Goal: Task Accomplishment & Management: Complete application form

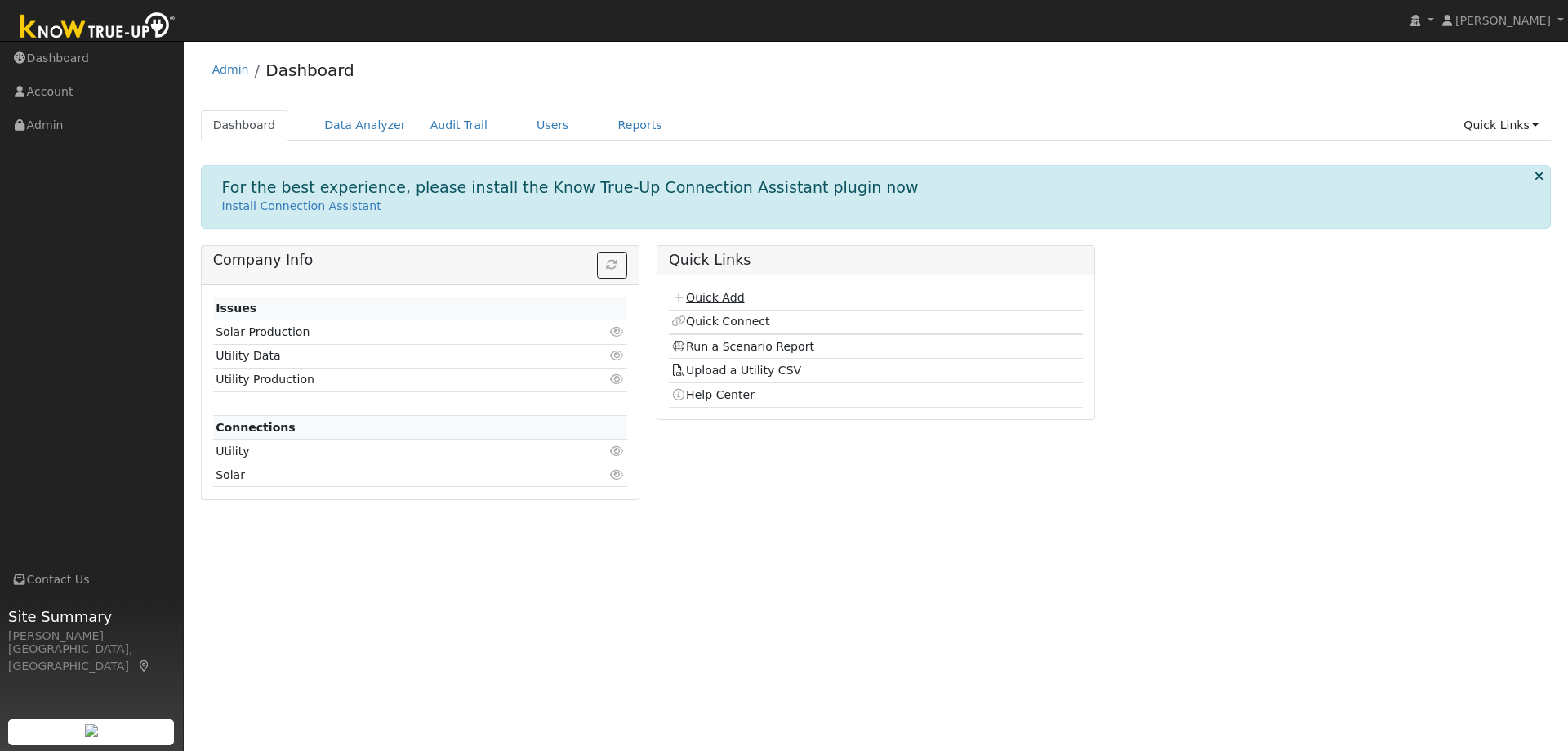
click at [697, 298] on link "Quick Add" at bounding box center [707, 297] width 73 height 13
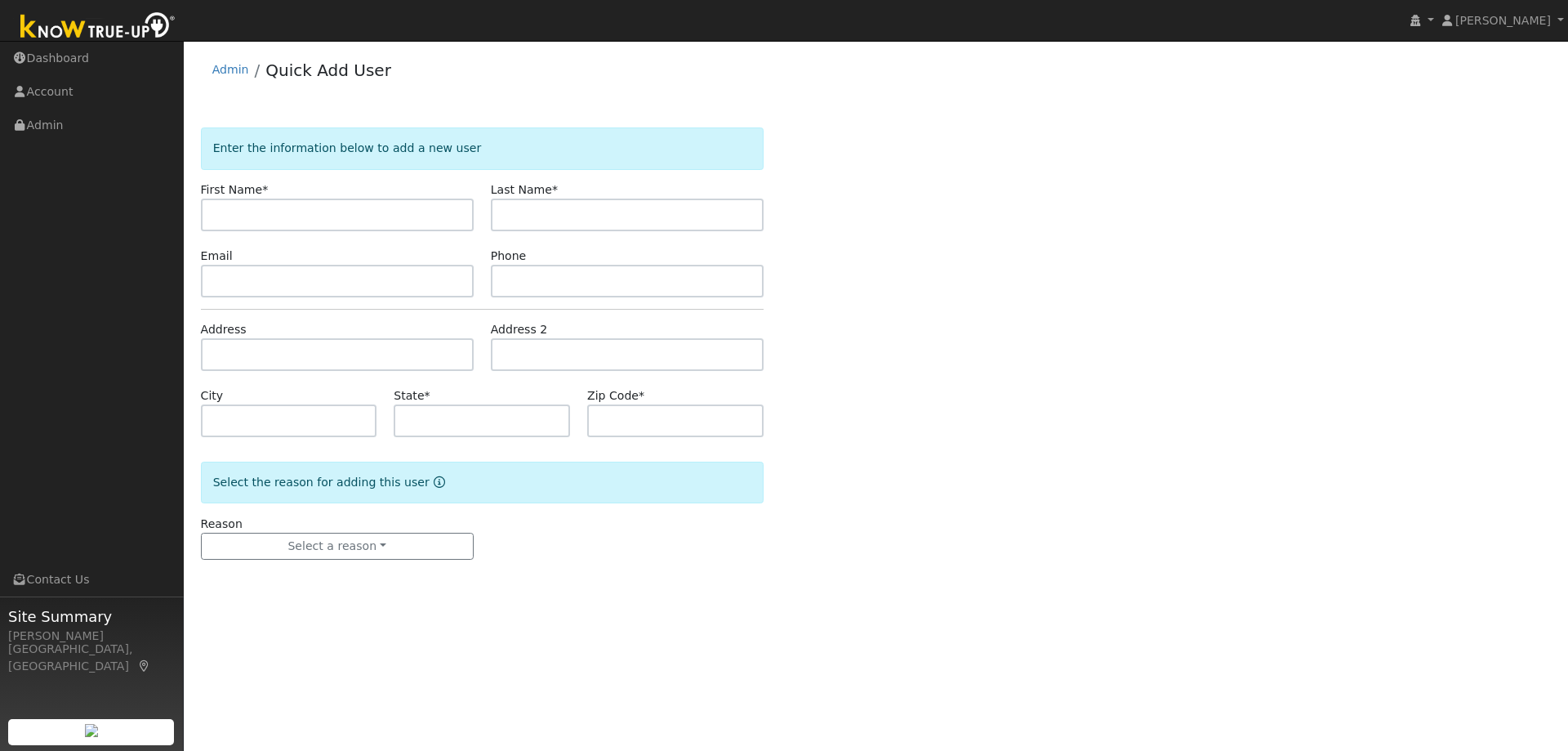
click at [272, 222] on input "text" at bounding box center [337, 214] width 272 height 33
drag, startPoint x: 315, startPoint y: 223, endPoint x: 250, endPoint y: 215, distance: 65.5
click at [250, 215] on input "Emily Schmitz" at bounding box center [337, 214] width 272 height 33
type input "Emily"
paste input "Schmitz"
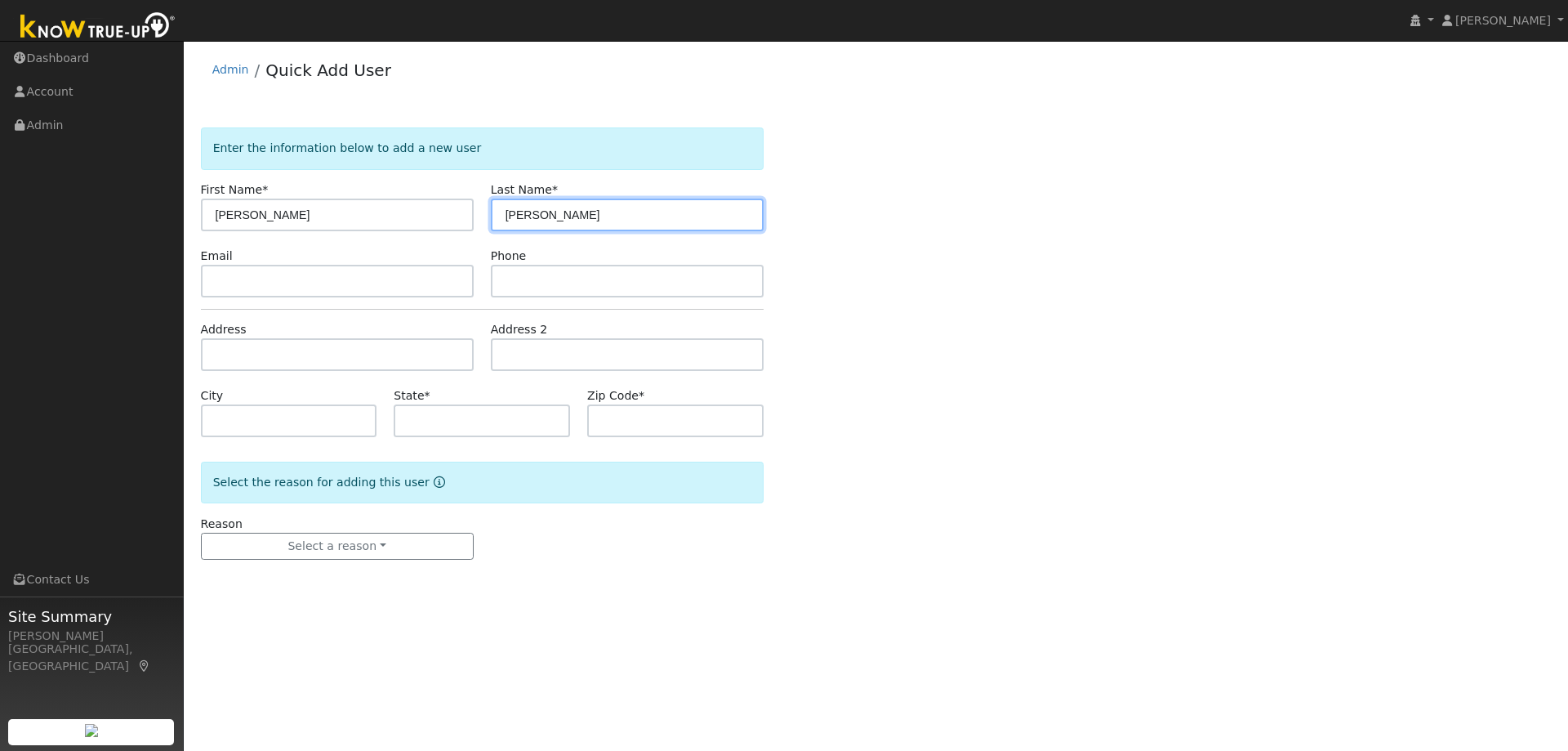
type input "Schmitz"
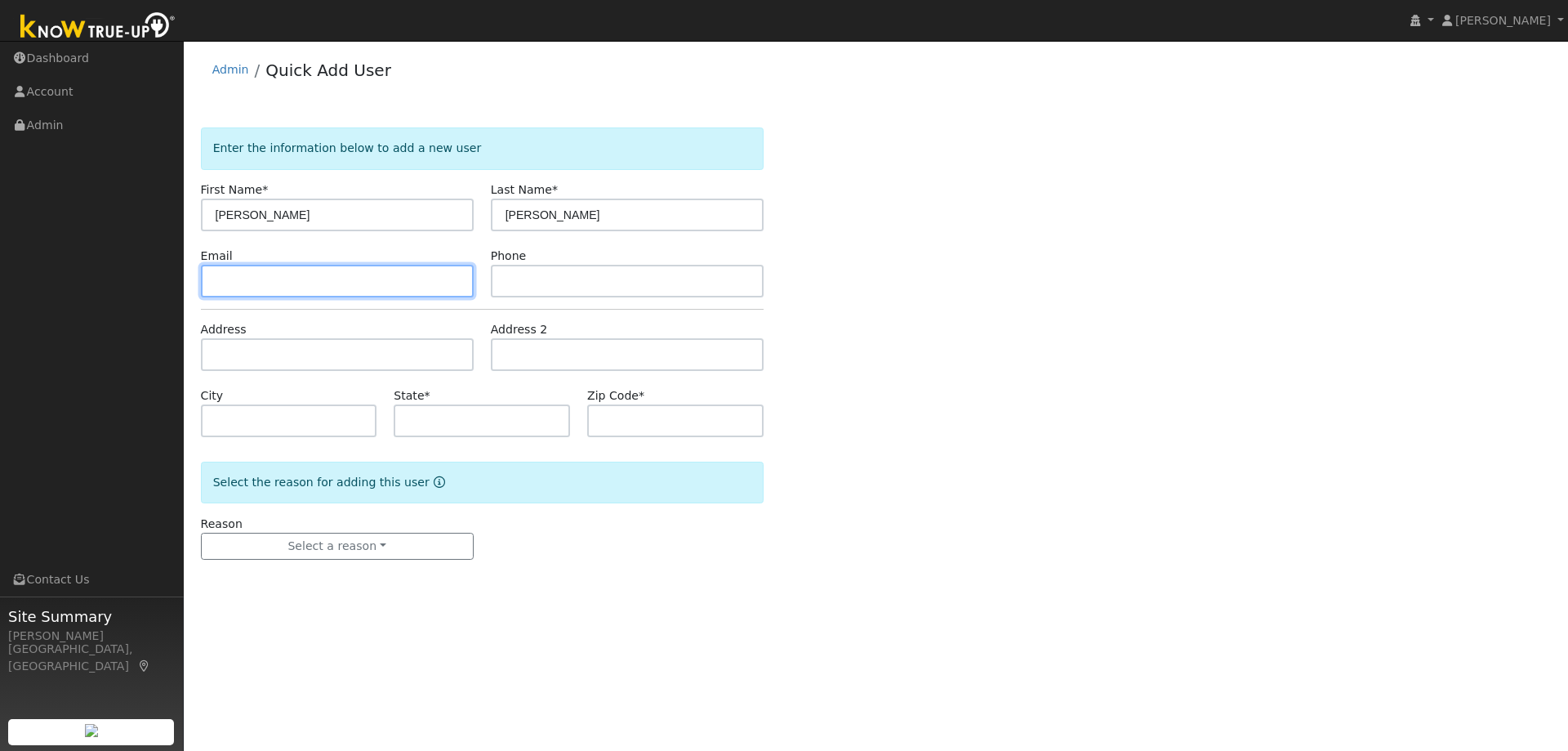
click at [392, 284] on input "text" at bounding box center [337, 281] width 272 height 33
paste input "minikaku@gmail.com"
type input "minikaku@gmail.com"
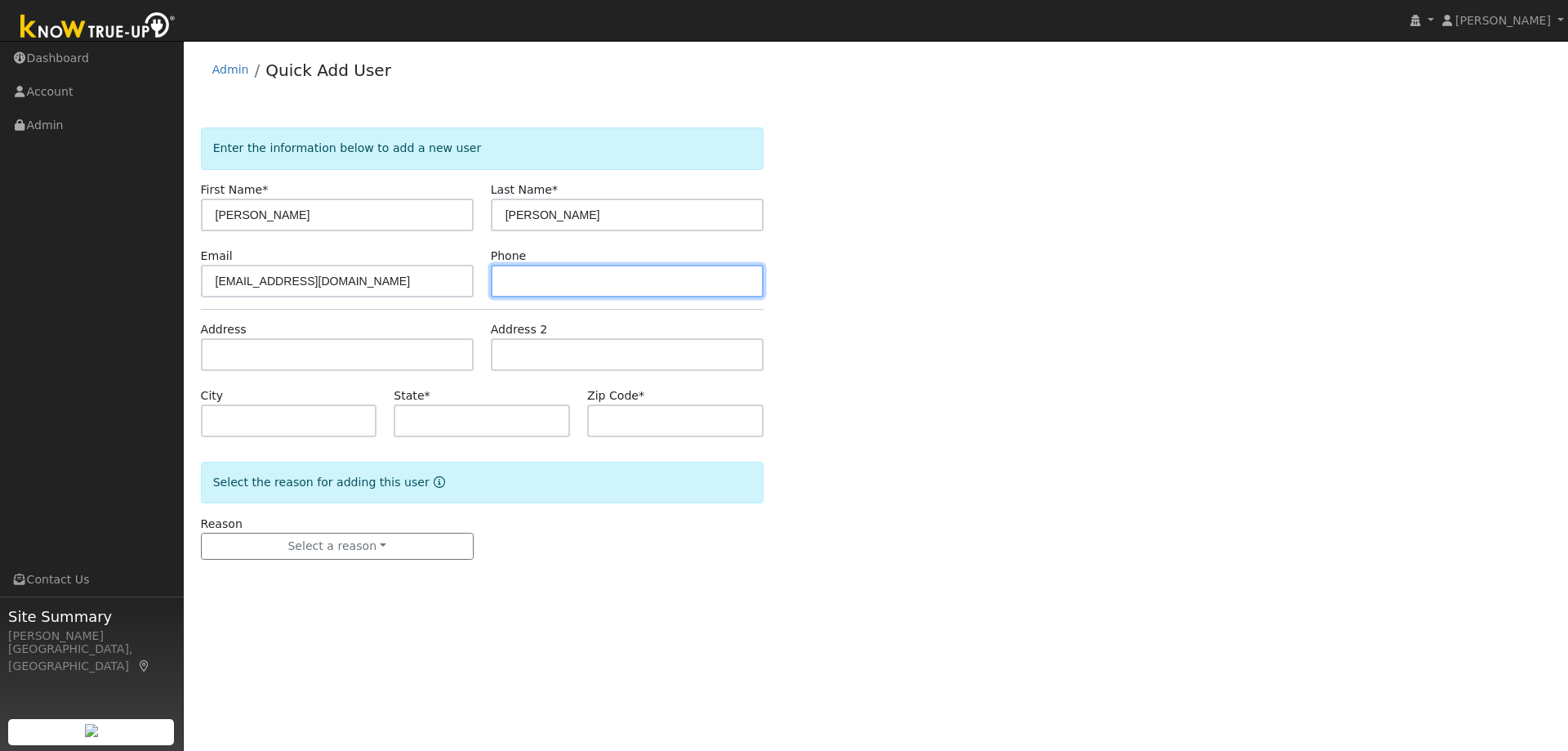
click at [681, 293] on input "text" at bounding box center [627, 281] width 272 height 33
paste input "7064426985"
type input "7064426985"
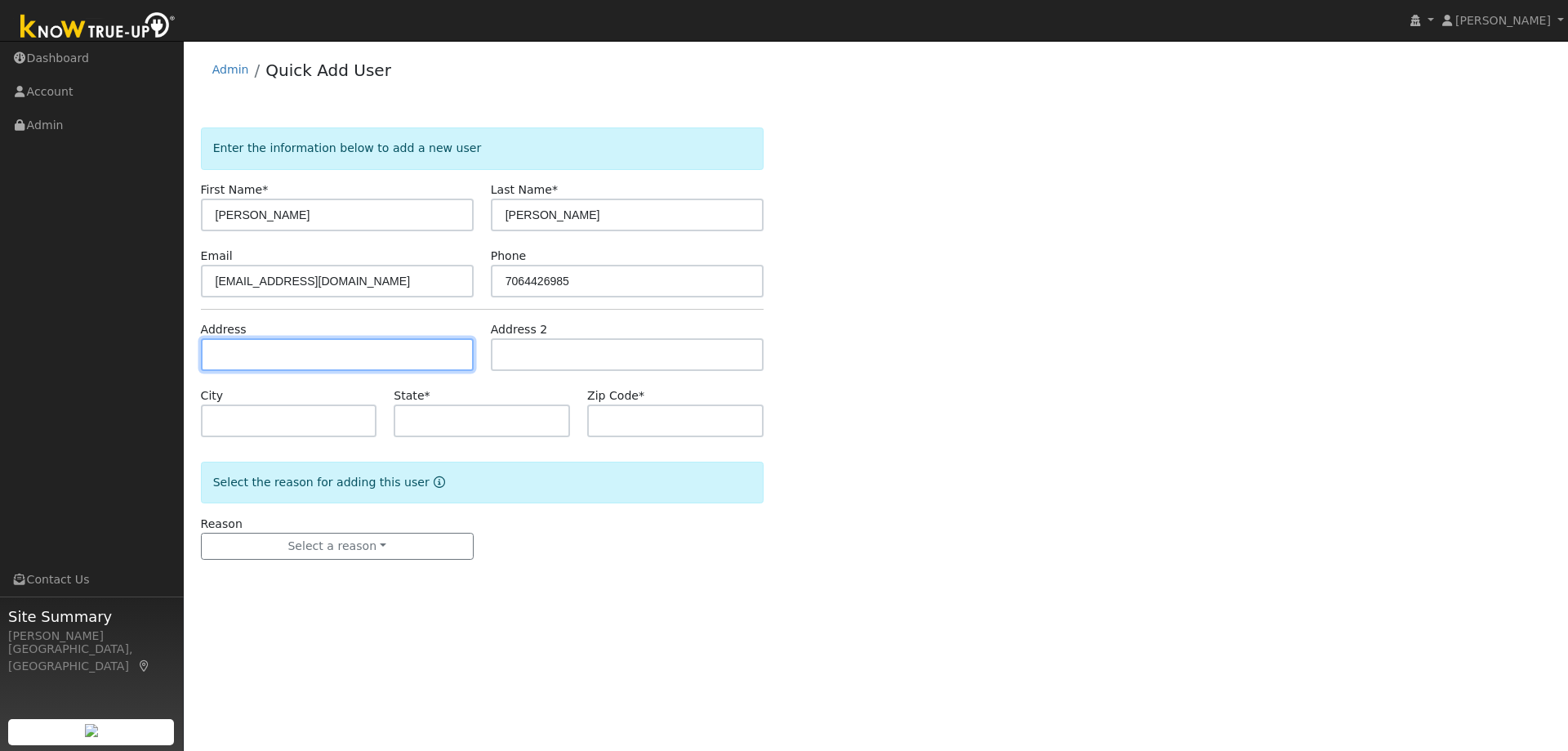
click at [342, 360] on input "text" at bounding box center [337, 354] width 272 height 33
paste input "6928 Armour Drive, Oakland, CA"
type input "6928 Armour Drive"
type input "Oakland"
type input "CA"
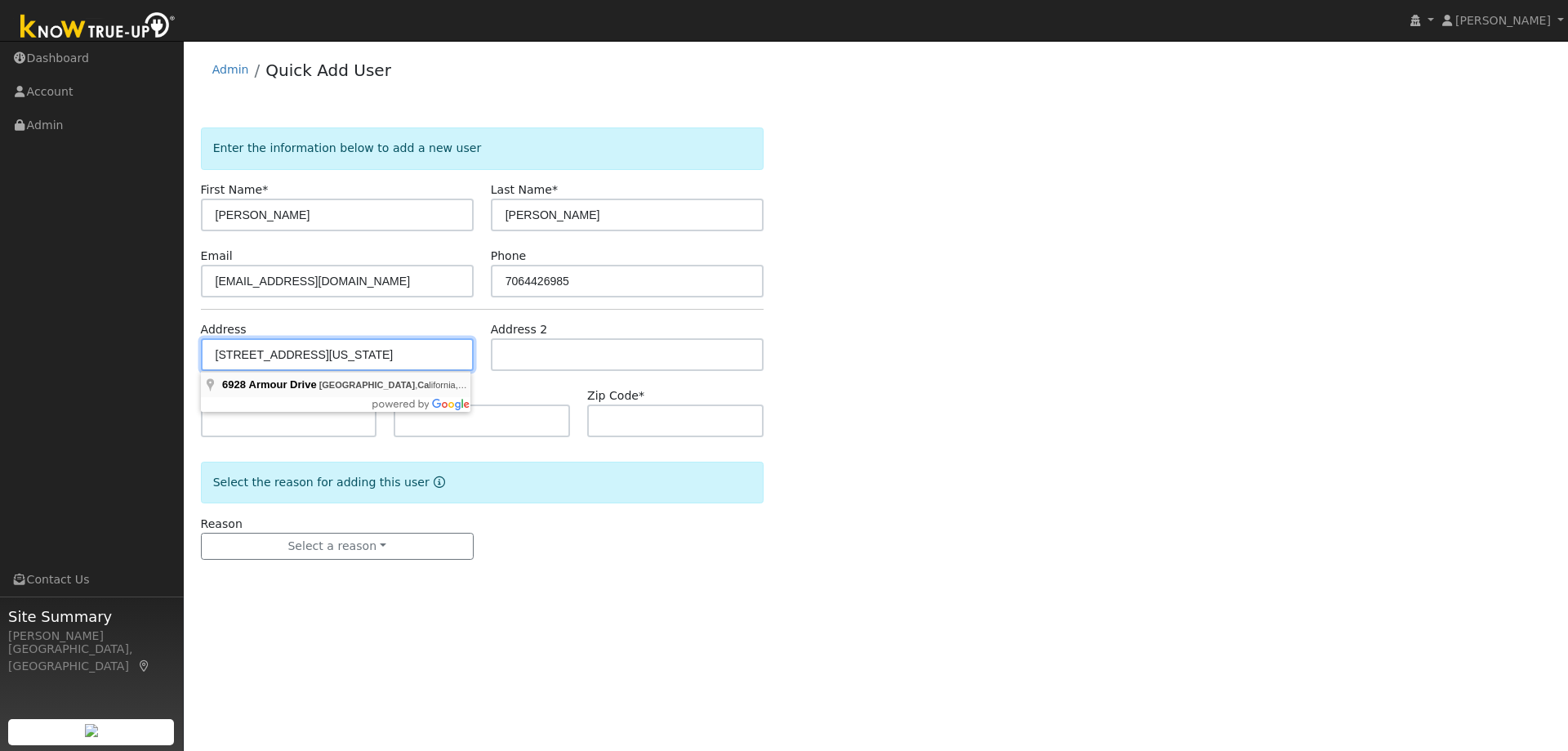
type input "94611"
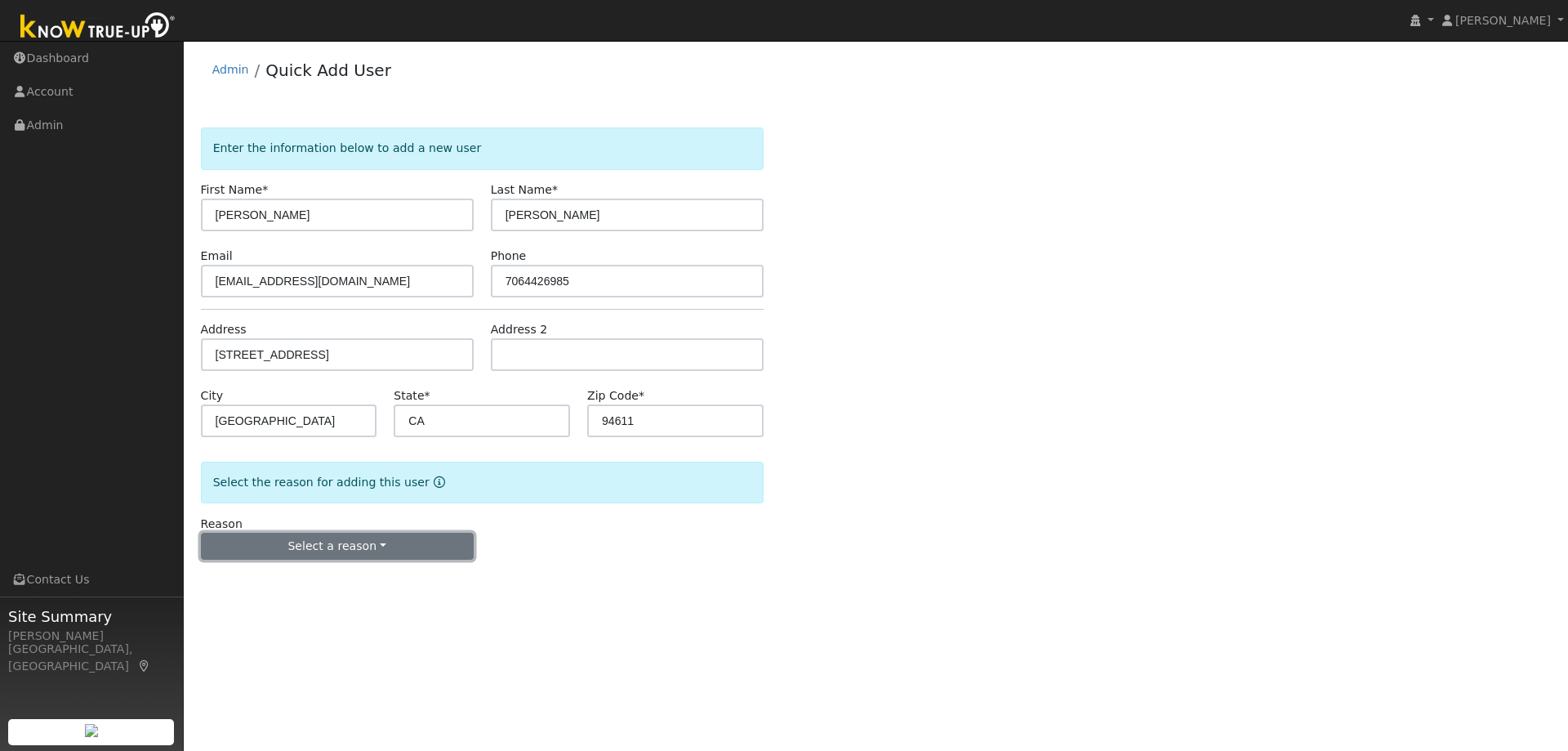
click at [380, 553] on button "Select a reason" at bounding box center [337, 546] width 272 height 28
click at [252, 583] on link "New lead" at bounding box center [291, 580] width 180 height 23
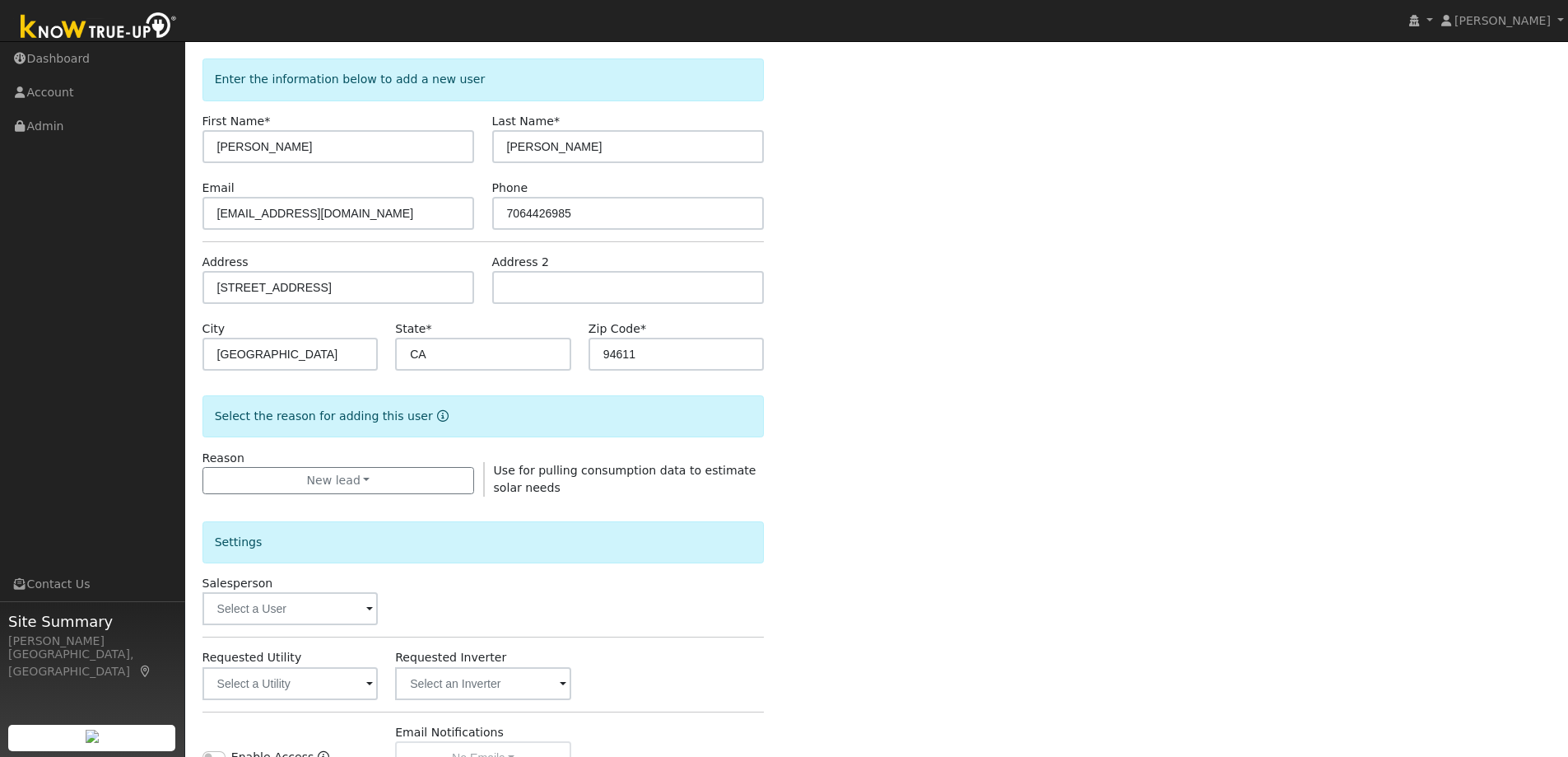
scroll to position [165, 0]
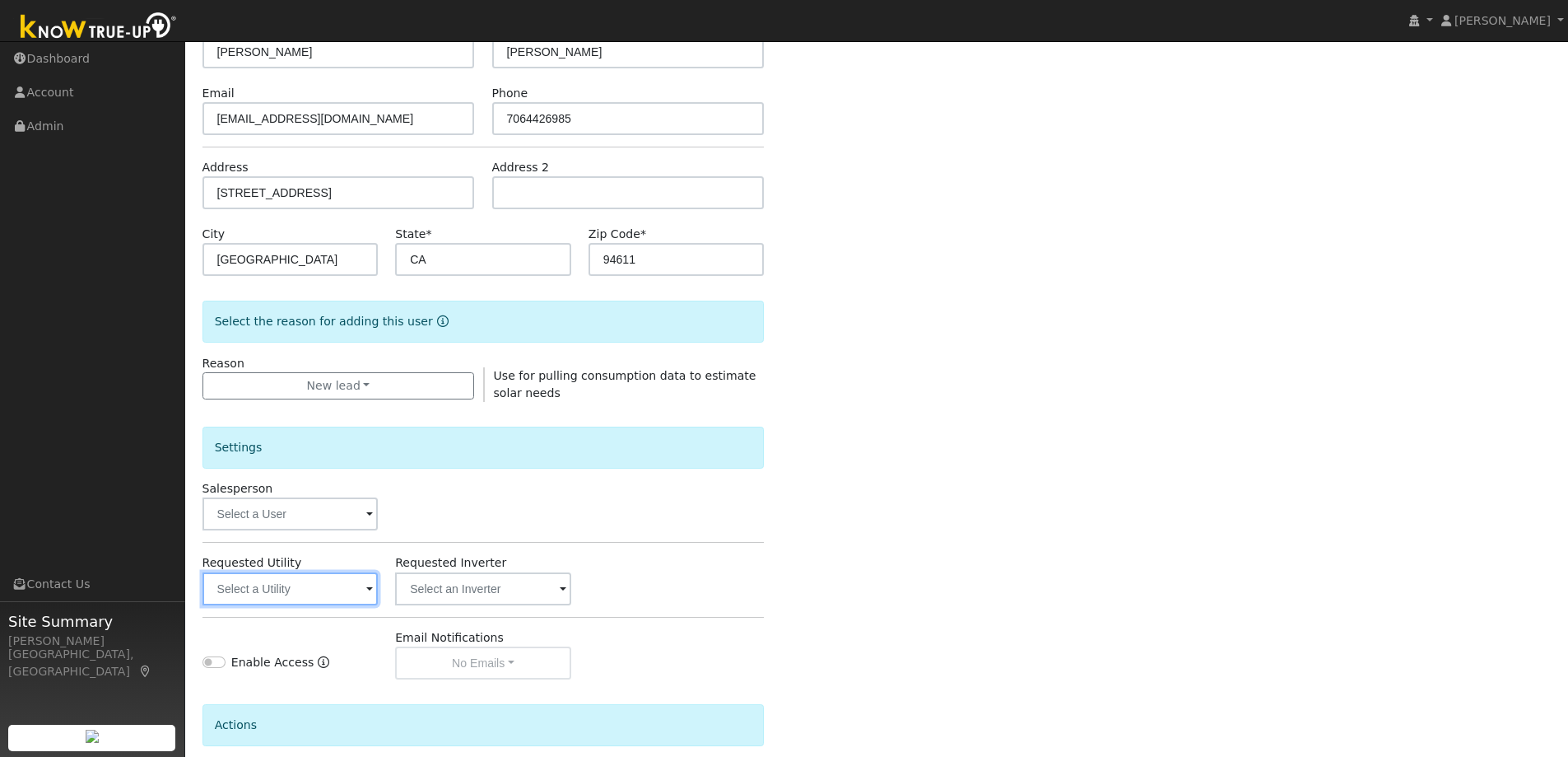
click at [283, 579] on input "text" at bounding box center [290, 589] width 177 height 33
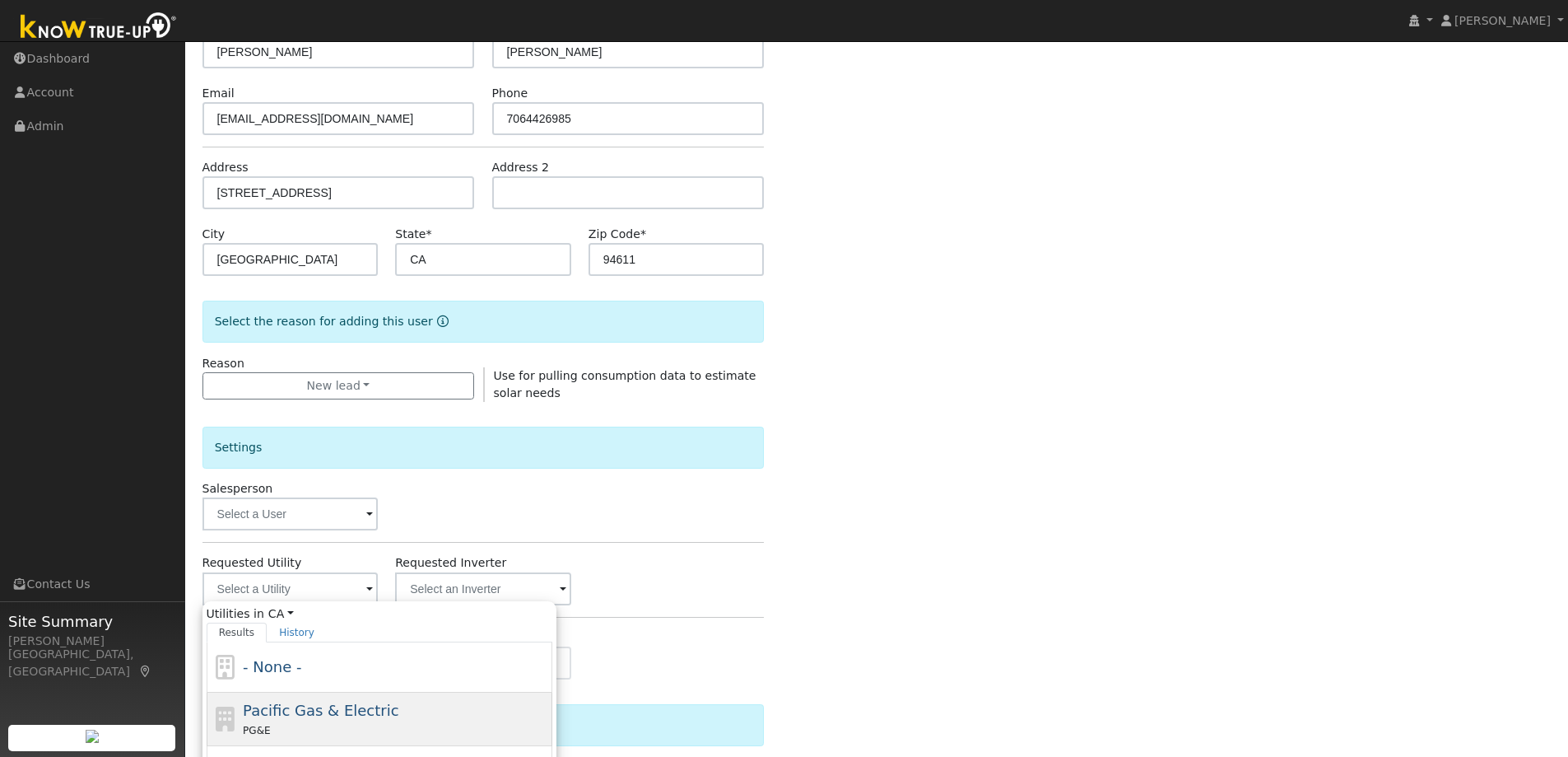
click at [384, 696] on div "Pacific Gas & Electric PG&E" at bounding box center [379, 719] width 346 height 54
type input "Pacific Gas & Electric"
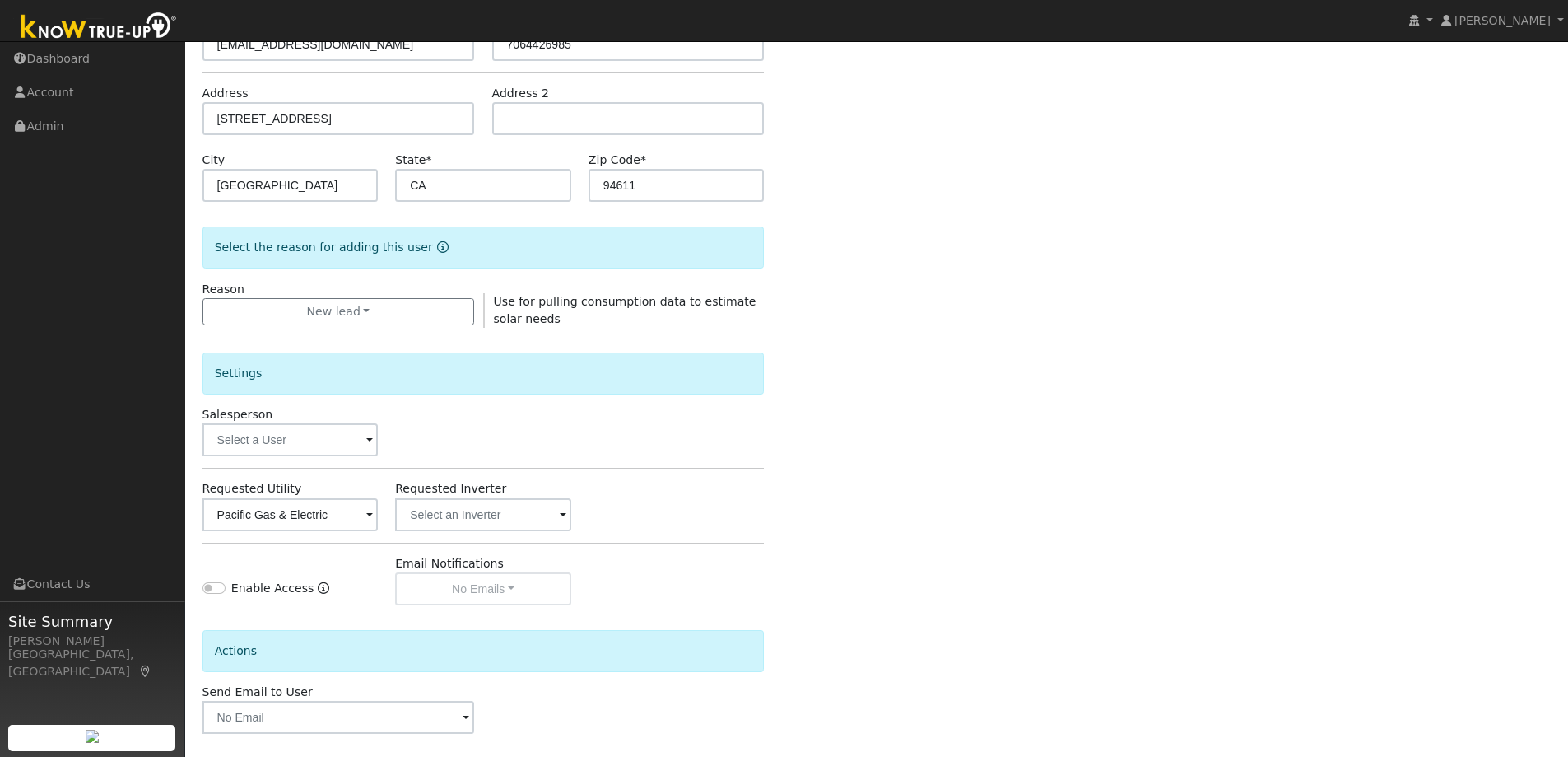
scroll to position [310, 0]
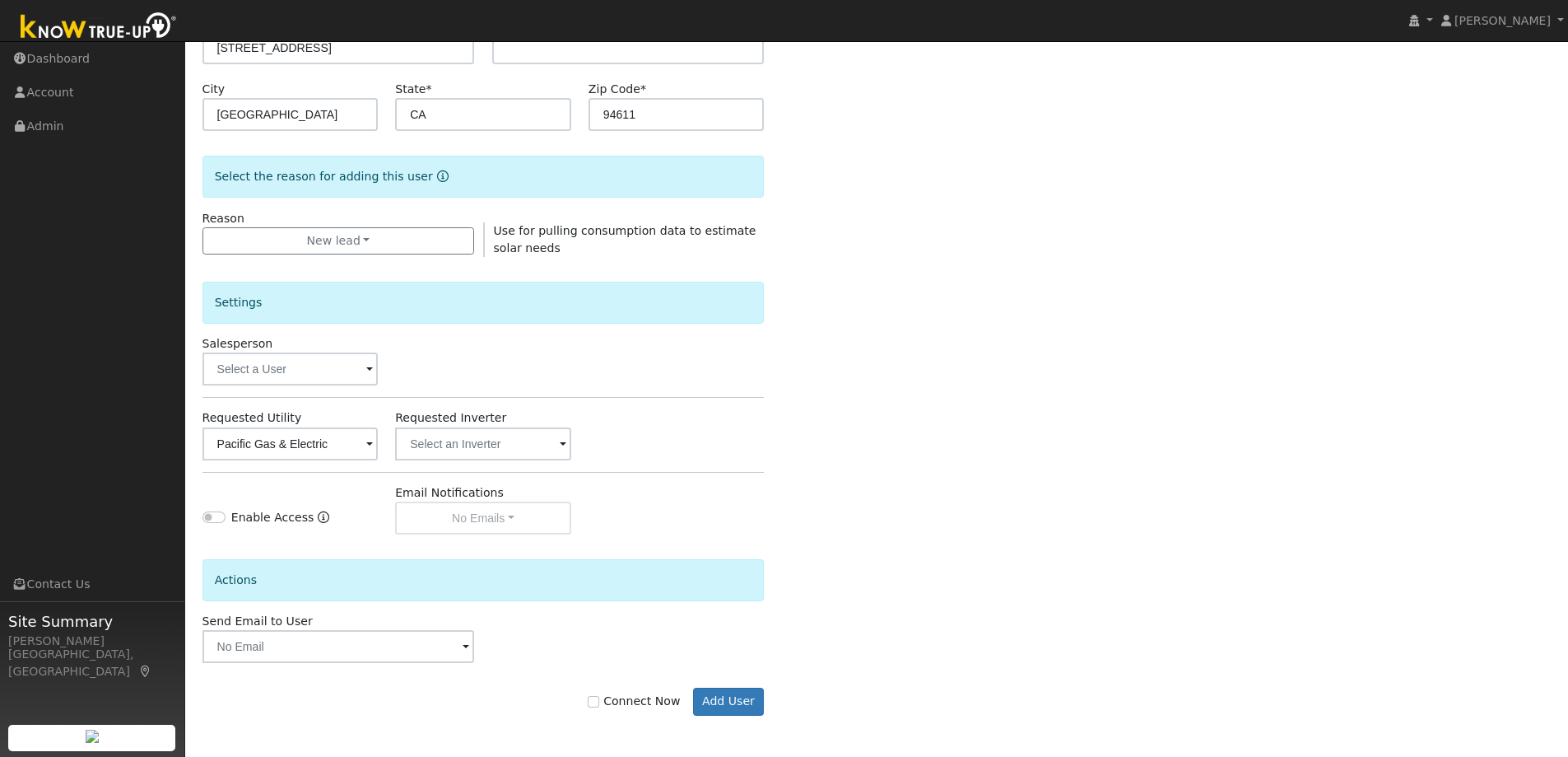
drag, startPoint x: 620, startPoint y: 694, endPoint x: 682, endPoint y: 691, distance: 62.1
click at [621, 694] on label "Connect Now" at bounding box center [634, 702] width 92 height 17
click at [600, 696] on input "Connect Now" at bounding box center [594, 702] width 12 height 12
checkbox input "true"
click at [711, 689] on button "Add User" at bounding box center [729, 702] width 72 height 28
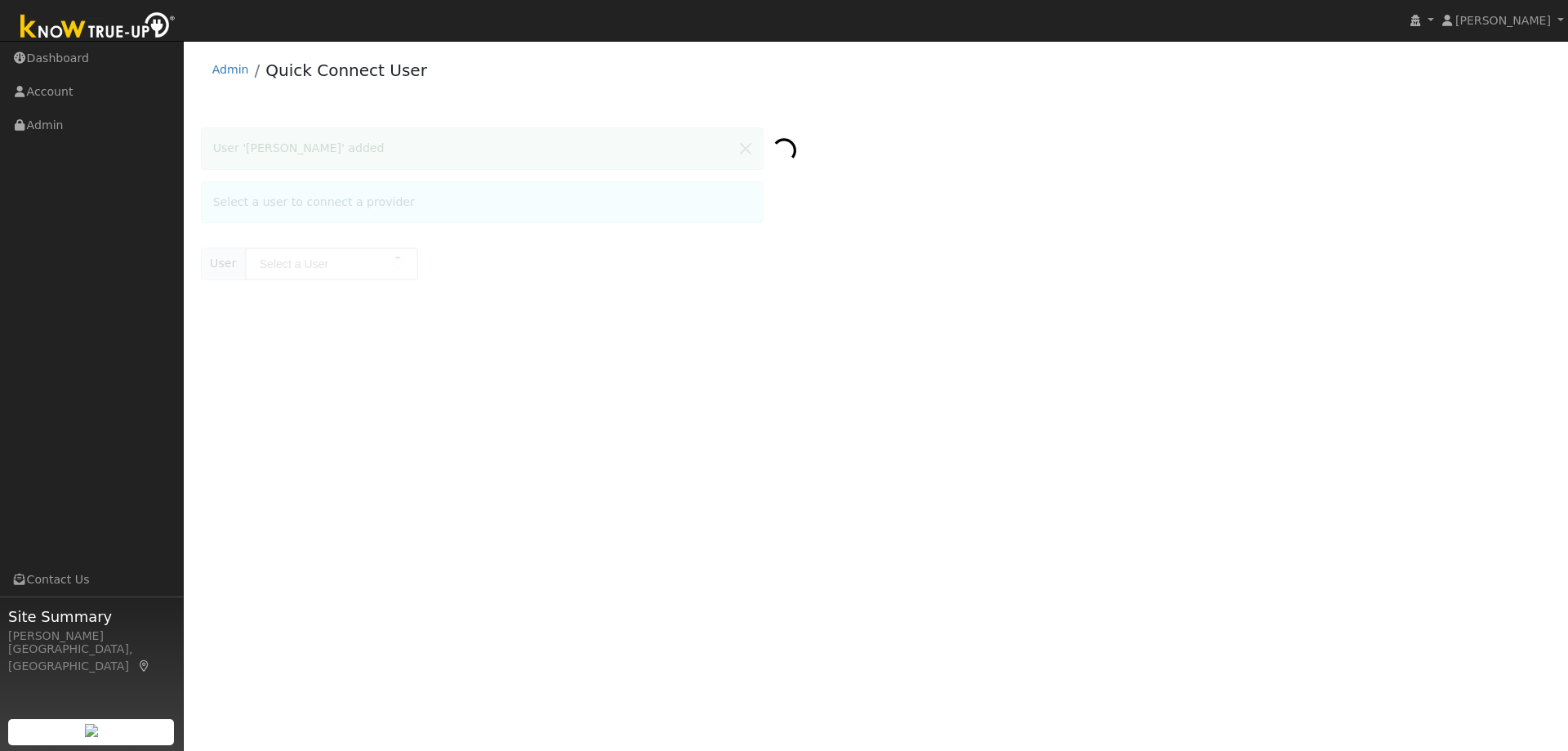
type input "Emily Schmitz"
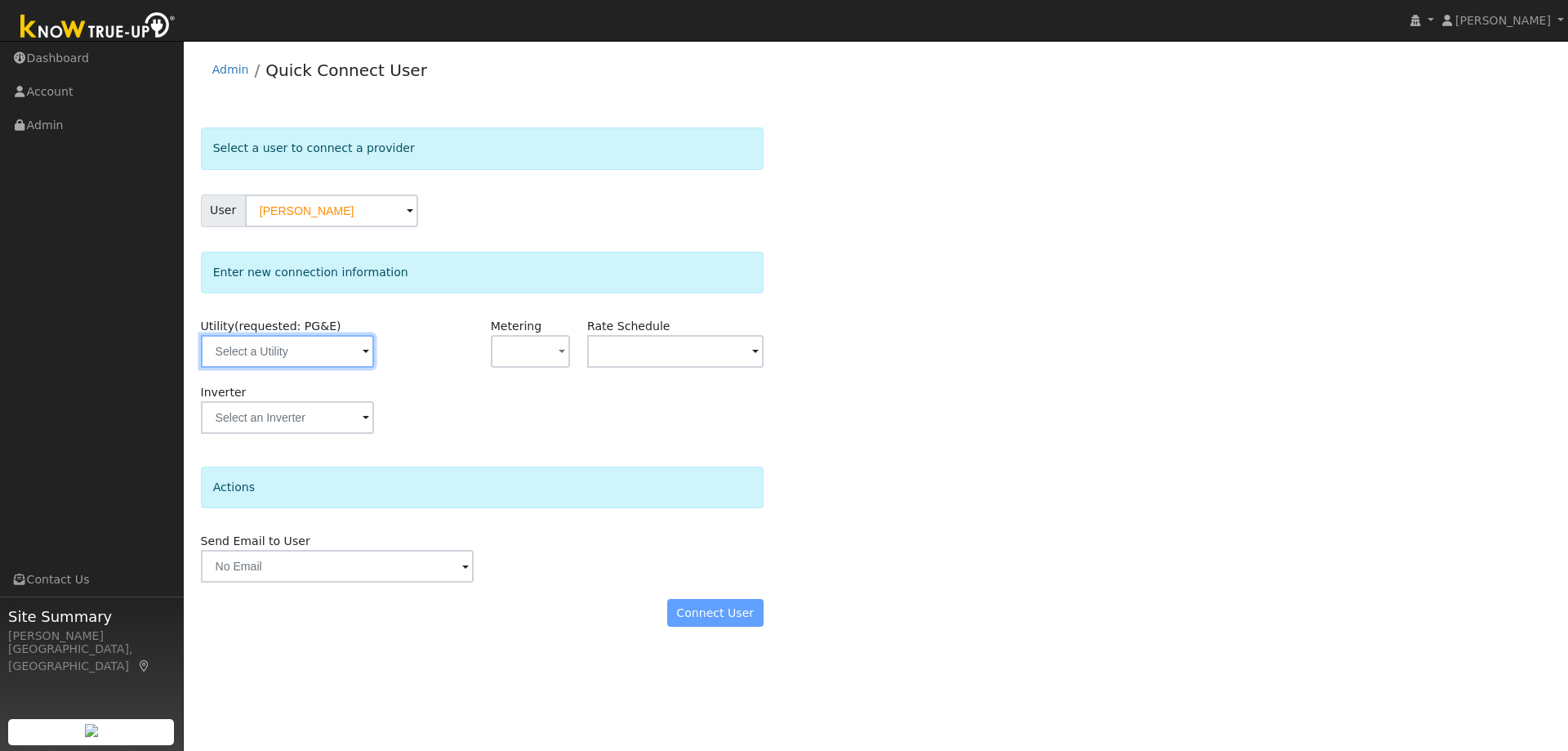
click at [287, 351] on input "text" at bounding box center [287, 351] width 173 height 33
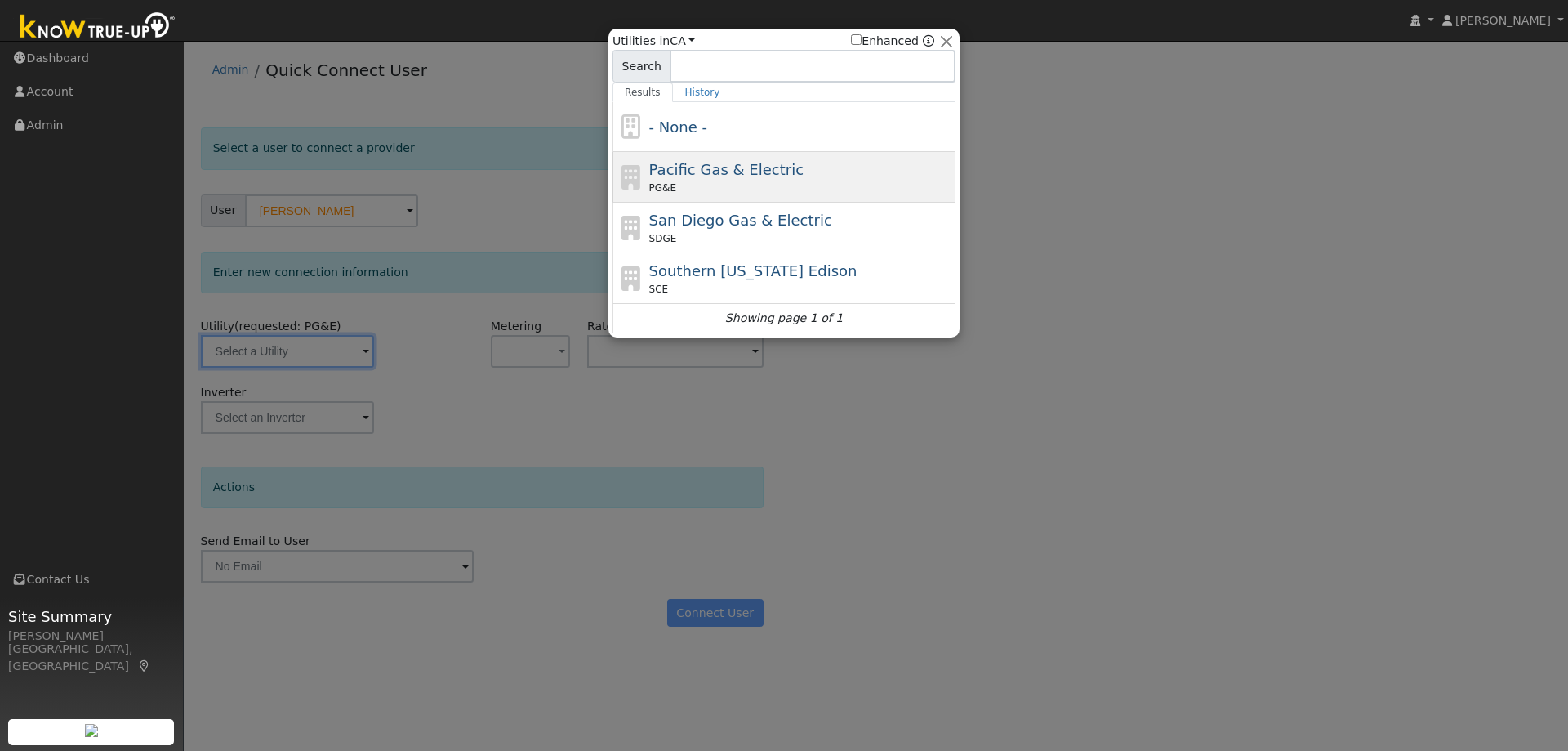
click at [701, 193] on div "PG&E" at bounding box center [801, 187] width 303 height 14
type input "PG&E"
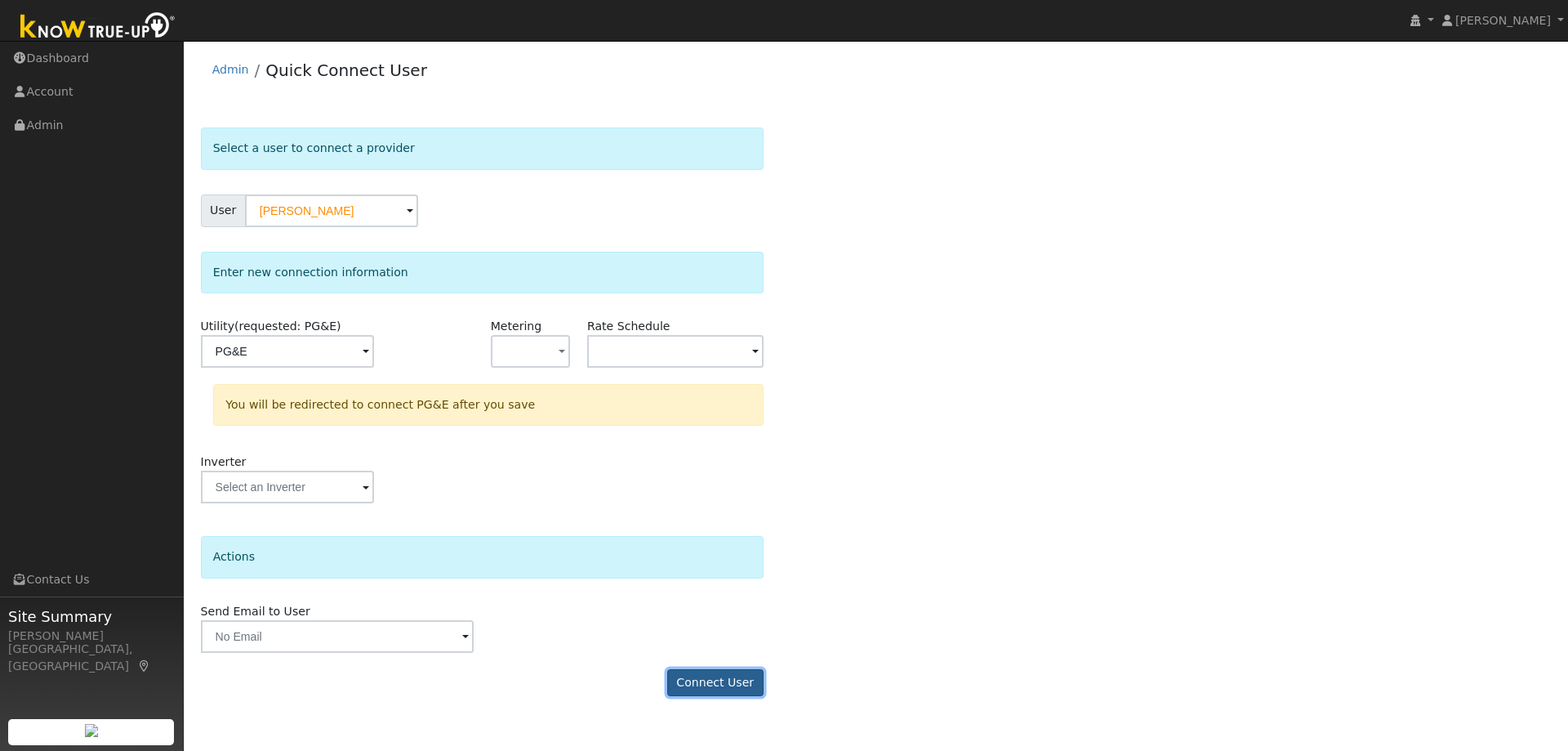
click at [684, 690] on button "Connect User" at bounding box center [715, 682] width 96 height 28
